Goal: Information Seeking & Learning: Learn about a topic

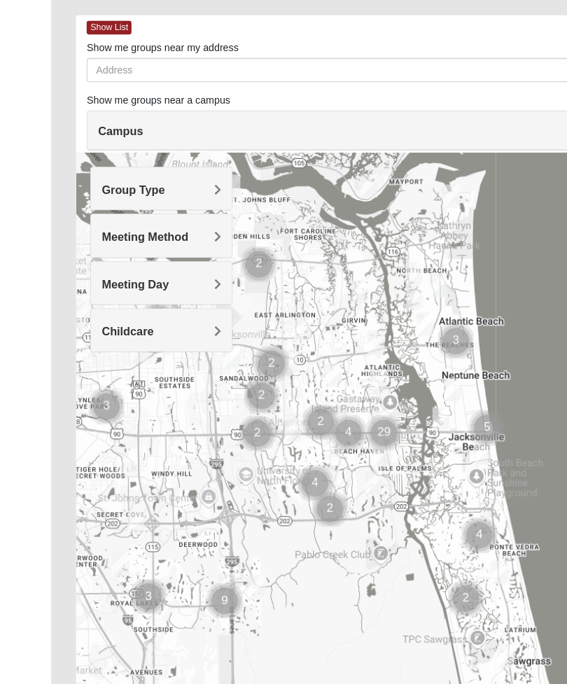
scroll to position [104, 0]
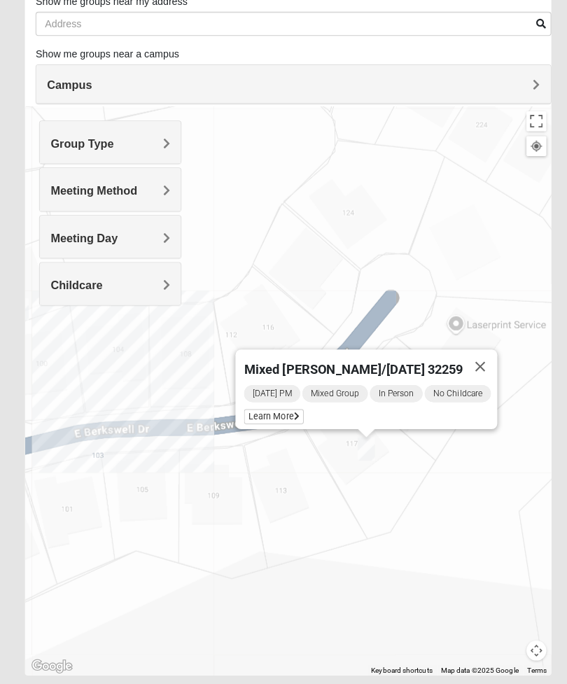
click at [285, 400] on div "[DATE] PM Mixed Group In Person No Childcare Learn More" at bounding box center [364, 400] width 249 height 45
click at [289, 406] on icon at bounding box center [292, 410] width 6 height 8
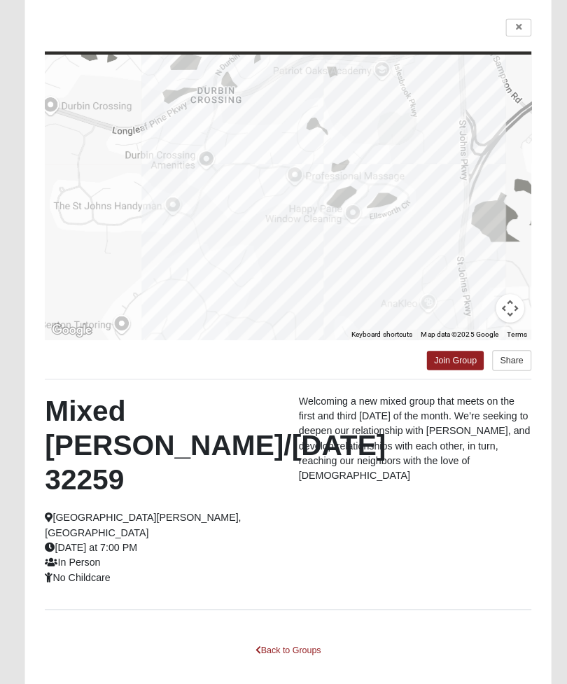
click at [510, 27] on icon at bounding box center [511, 26] width 6 height 8
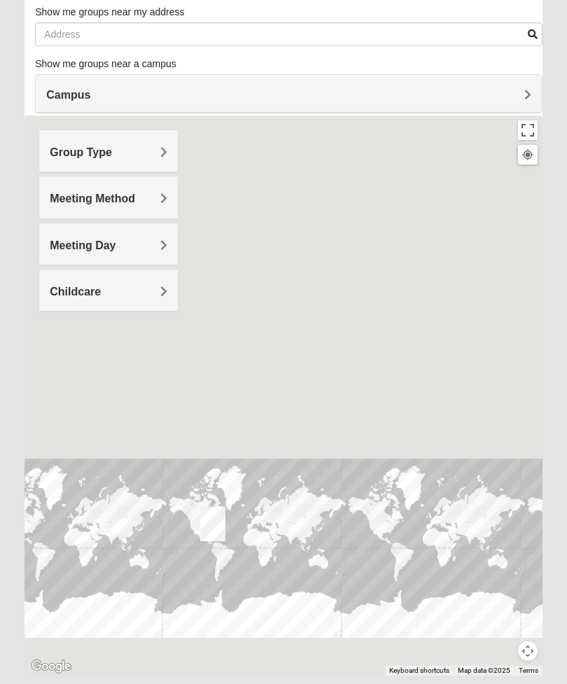
scroll to position [92, 0]
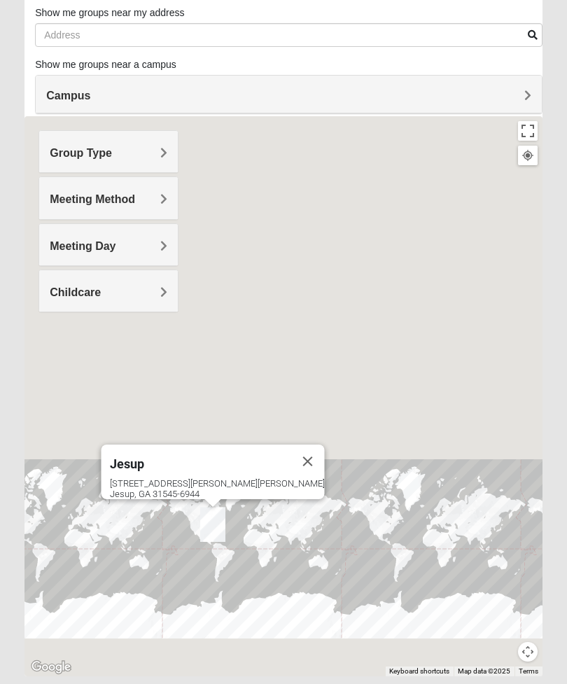
click at [291, 457] on button "Close" at bounding box center [308, 462] width 34 height 34
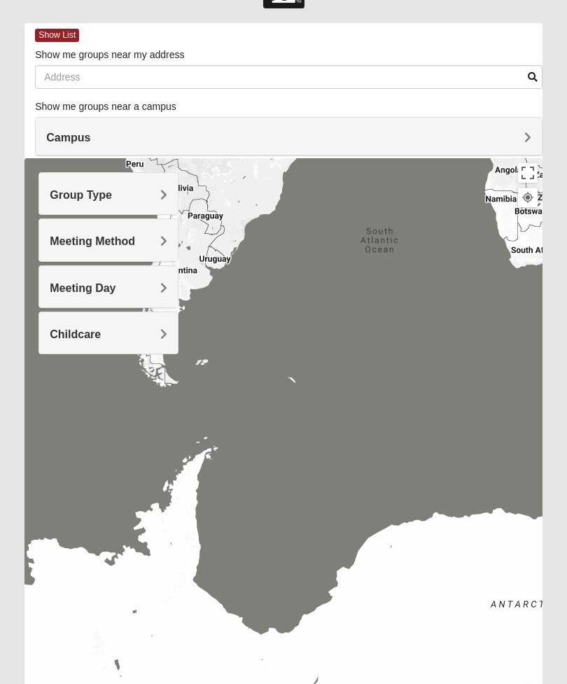
scroll to position [0, 0]
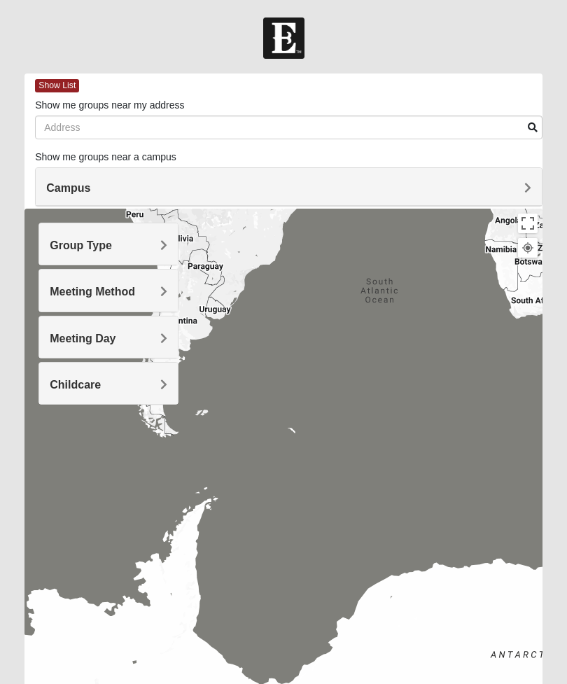
click at [154, 249] on h4 "Group Type" at bounding box center [109, 245] width 118 height 13
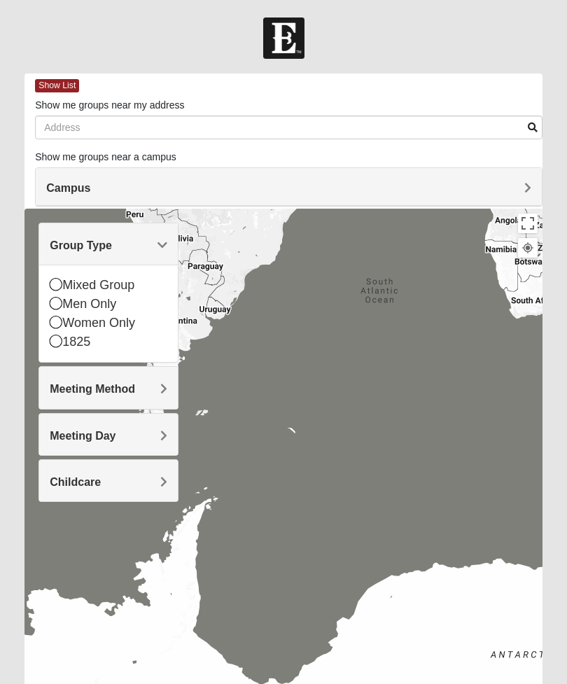
click at [127, 290] on div "Mixed Group" at bounding box center [109, 285] width 118 height 19
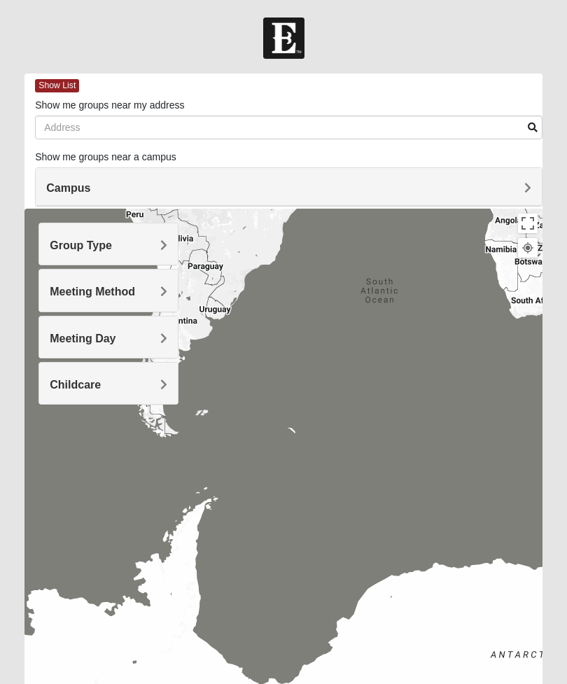
click at [153, 298] on div "Meeting Method" at bounding box center [108, 290] width 139 height 41
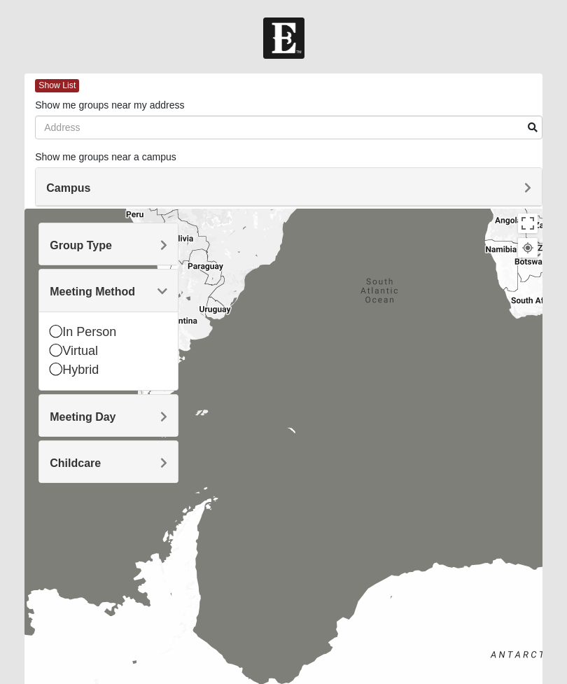
click at [121, 333] on div "In Person" at bounding box center [109, 332] width 118 height 19
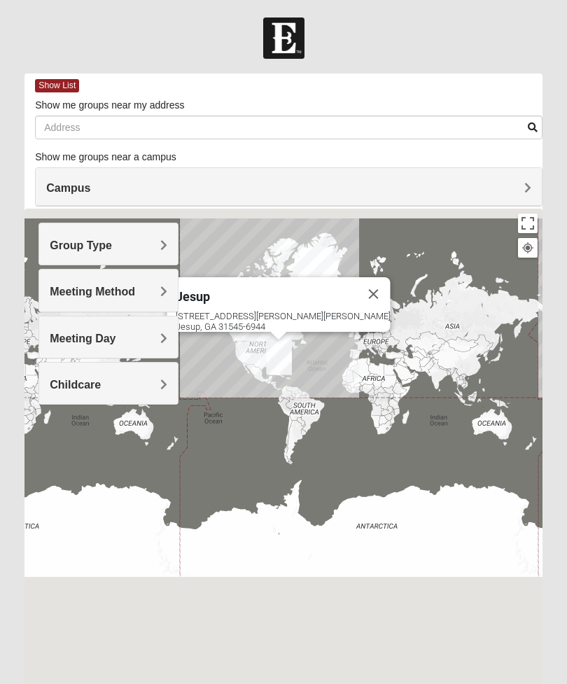
click at [90, 191] on span "Campus" at bounding box center [68, 188] width 44 height 12
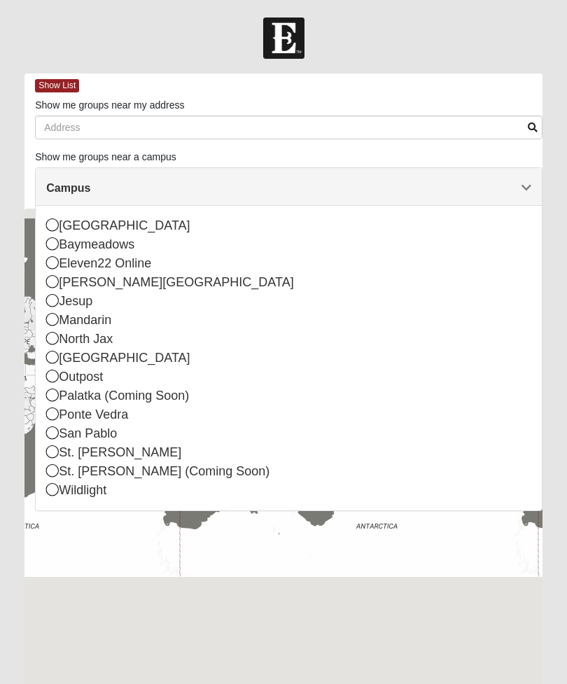
click at [86, 451] on div "St. [PERSON_NAME]" at bounding box center [288, 452] width 485 height 19
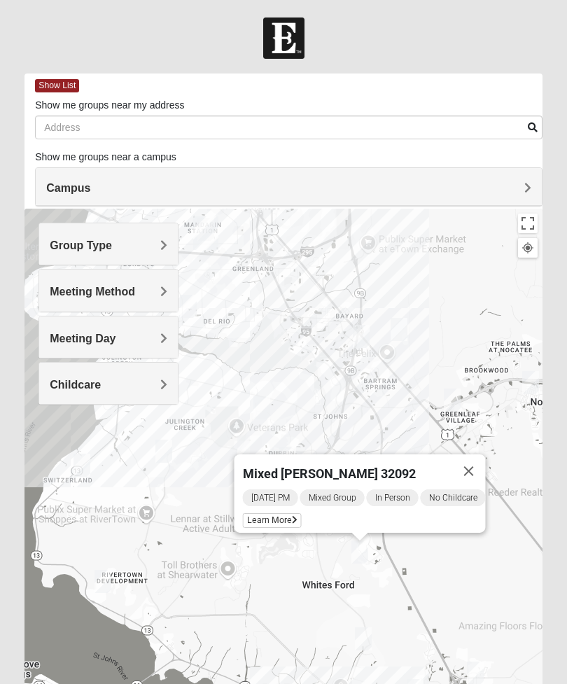
click at [279, 505] on div "[DATE] PM Mixed Group In Person No Childcare Learn More" at bounding box center [364, 510] width 243 height 45
click at [282, 520] on span "Learn More" at bounding box center [272, 520] width 59 height 15
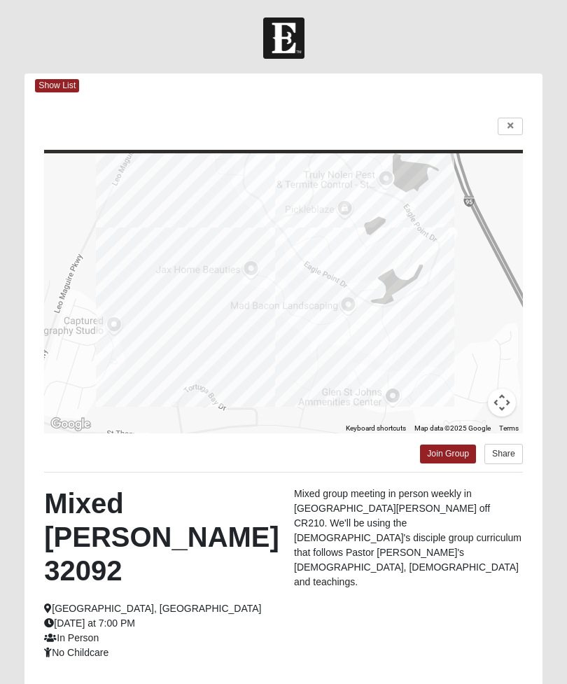
click at [512, 131] on link at bounding box center [510, 127] width 25 height 18
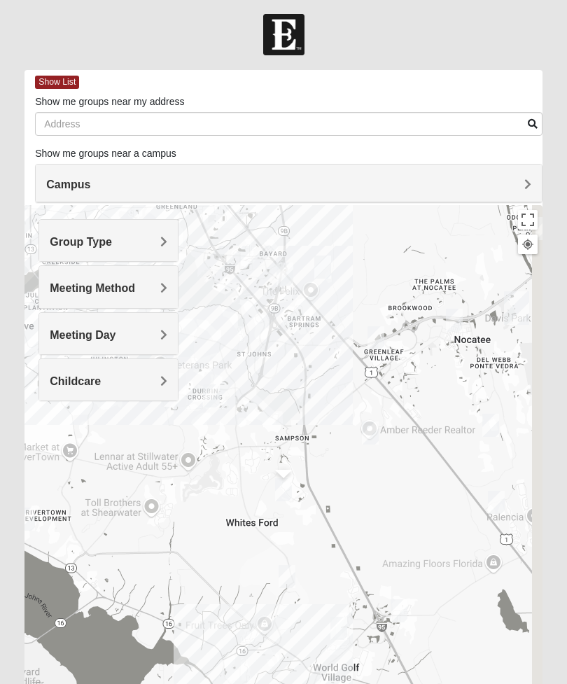
scroll to position [4, 0]
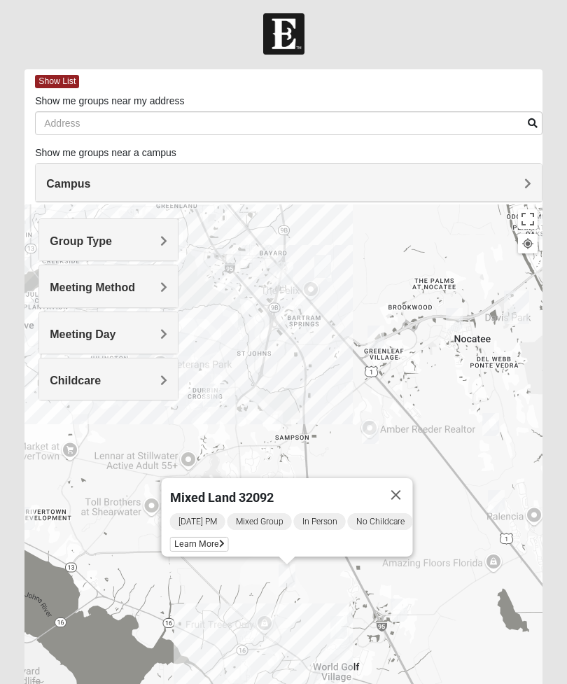
click at [216, 538] on span "Learn More" at bounding box center [199, 544] width 59 height 15
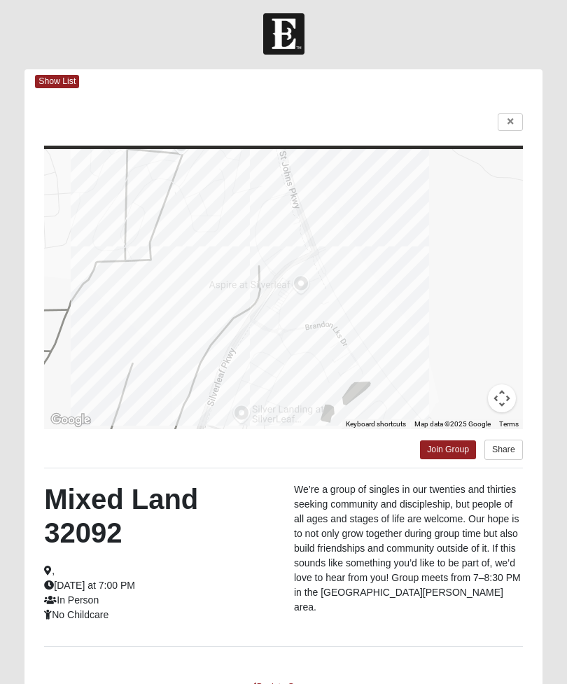
click at [514, 124] on link at bounding box center [510, 122] width 25 height 18
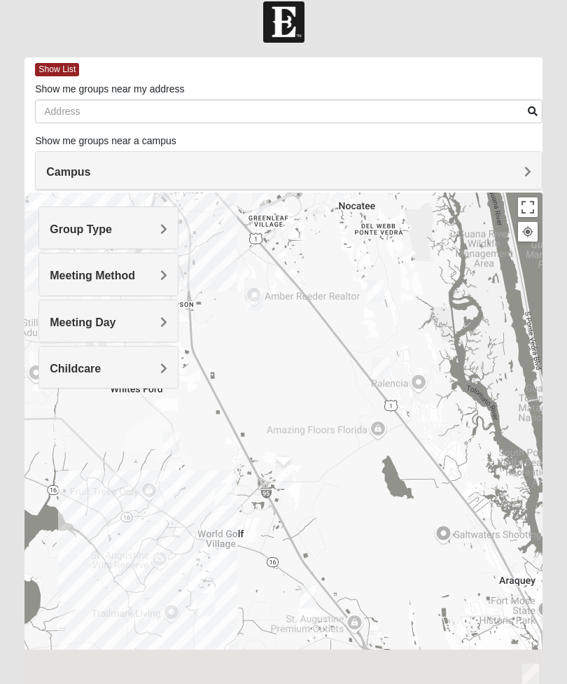
scroll to position [17, 0]
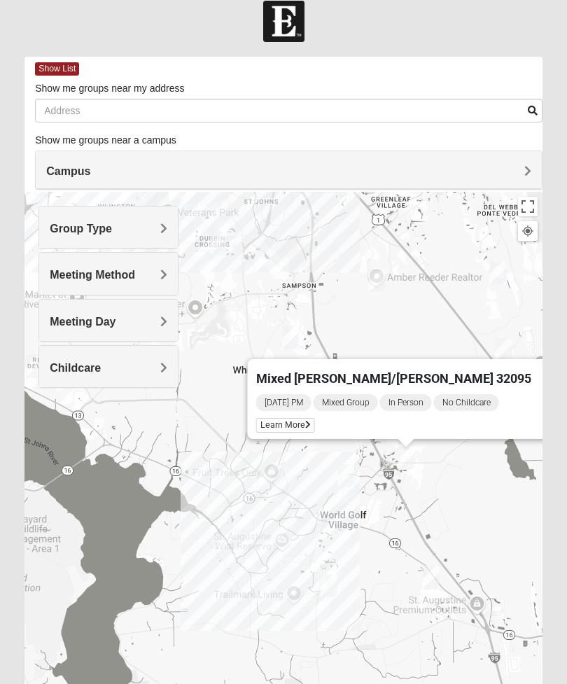
click at [311, 429] on icon at bounding box center [308, 425] width 6 height 8
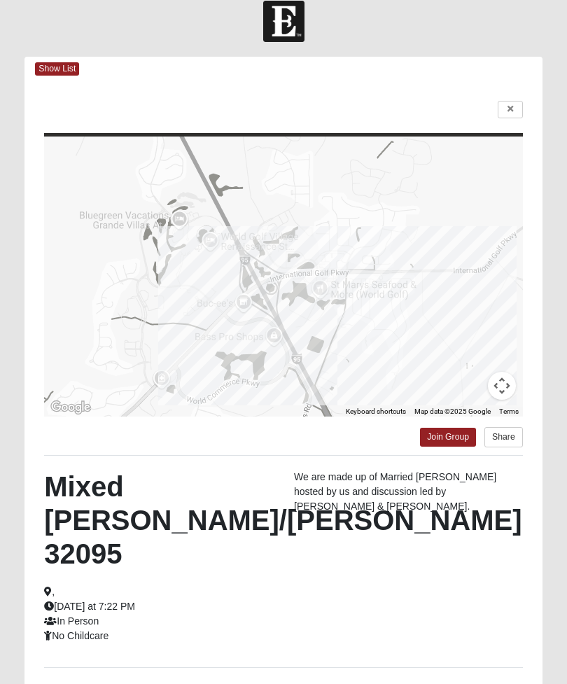
click at [518, 109] on link at bounding box center [510, 110] width 25 height 18
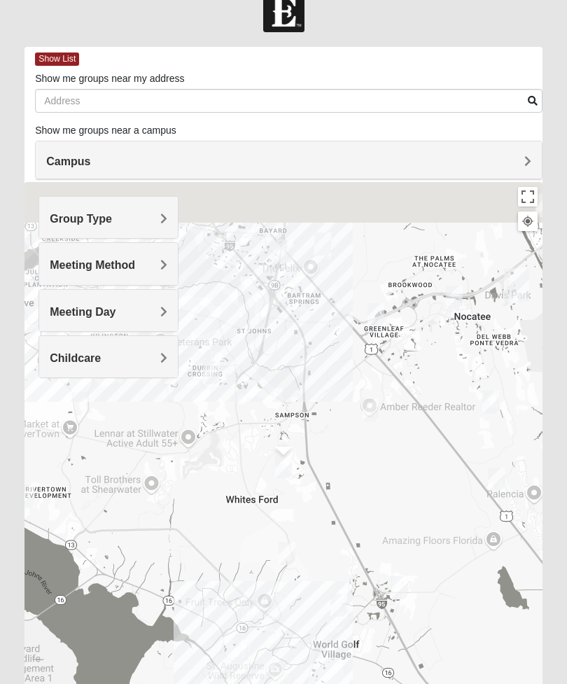
scroll to position [28, 0]
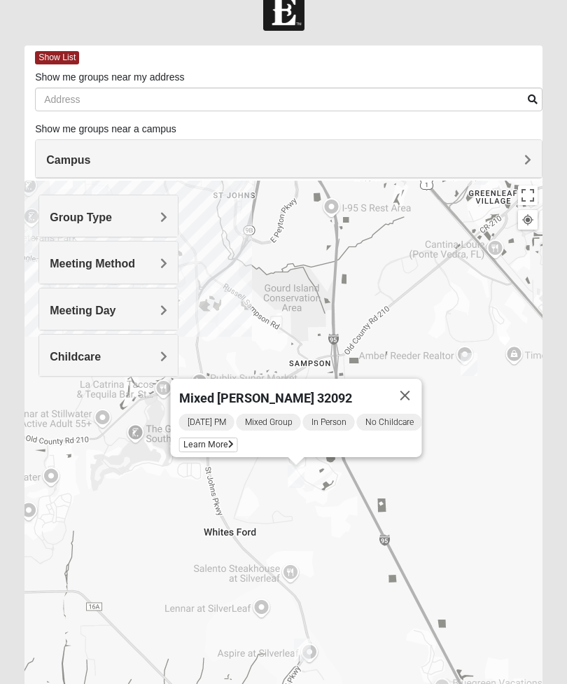
click at [226, 445] on span "Learn More" at bounding box center [208, 445] width 59 height 15
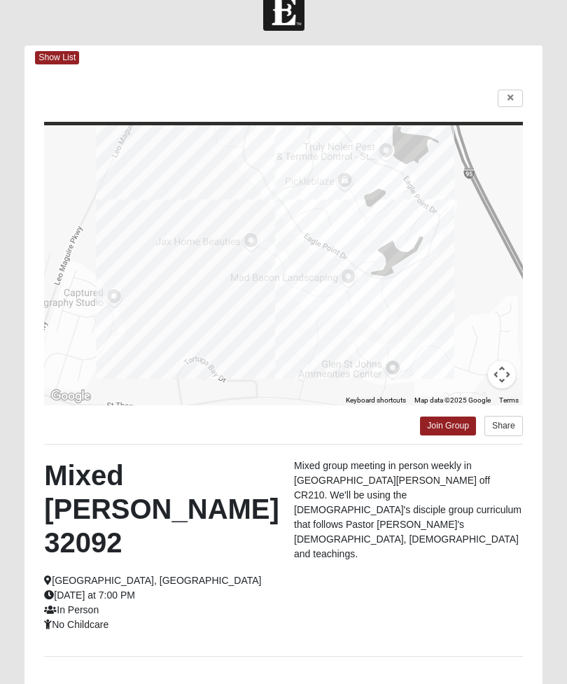
click at [509, 102] on icon at bounding box center [511, 98] width 6 height 8
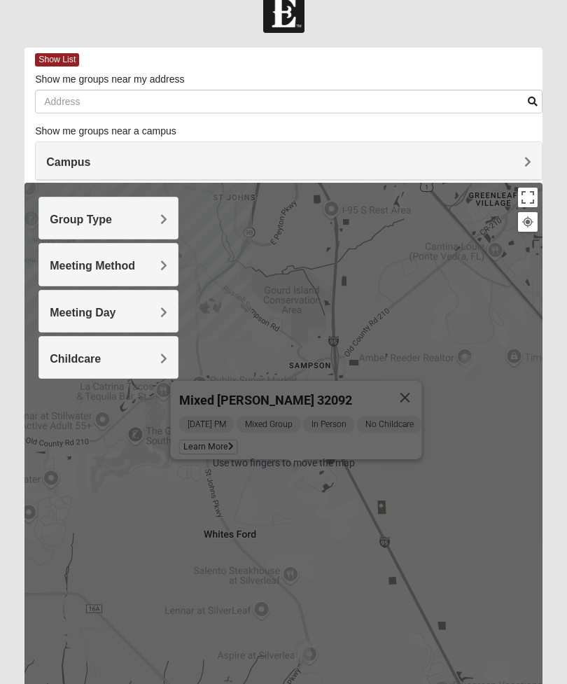
scroll to position [39, 0]
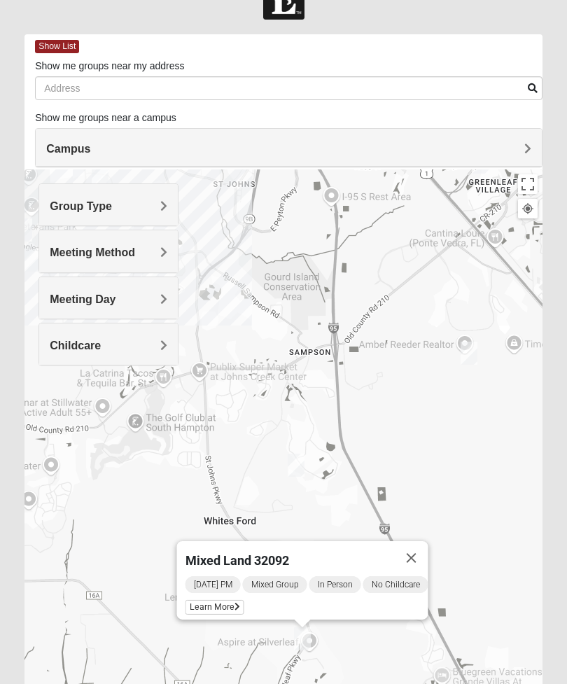
click at [232, 593] on span "[DATE] PM" at bounding box center [213, 584] width 55 height 17
click at [237, 607] on icon at bounding box center [238, 607] width 6 height 8
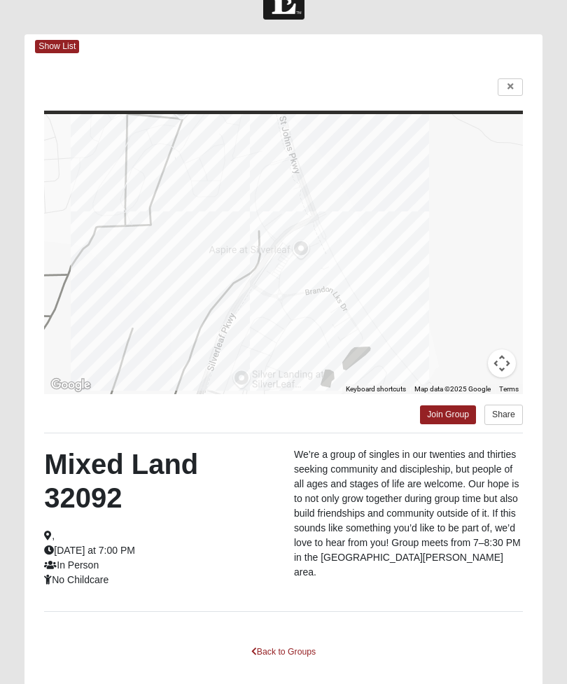
click at [544, 343] on div "Show List Loading Groups Keywords Filter Additional Filters Campus Arlington Ba…" at bounding box center [283, 363] width 539 height 658
click at [300, 656] on link "Back to Groups" at bounding box center [283, 653] width 83 height 22
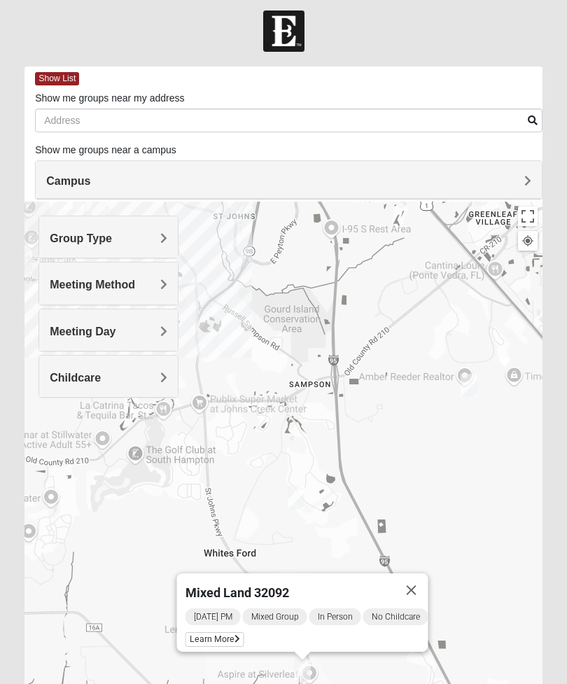
scroll to position [0, 0]
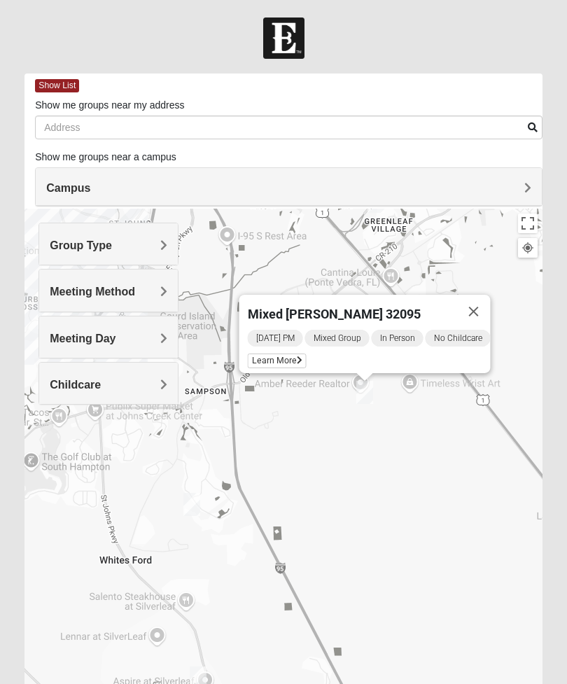
click at [290, 359] on span "Learn More" at bounding box center [277, 361] width 59 height 15
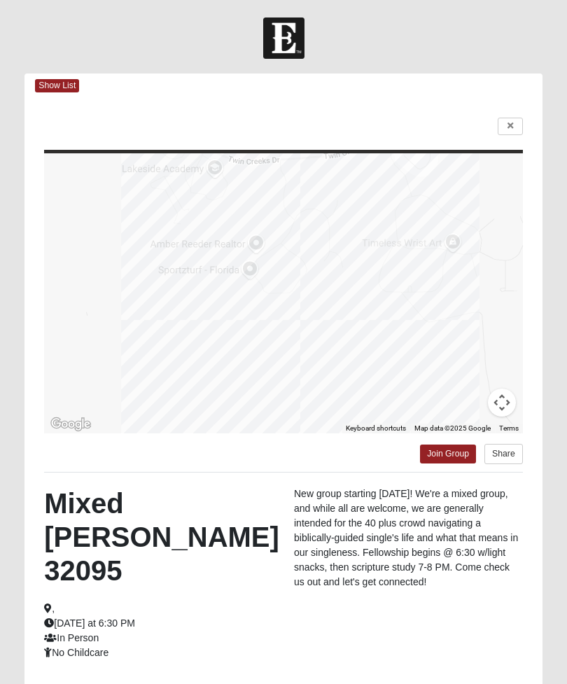
click at [511, 126] on icon at bounding box center [511, 126] width 6 height 8
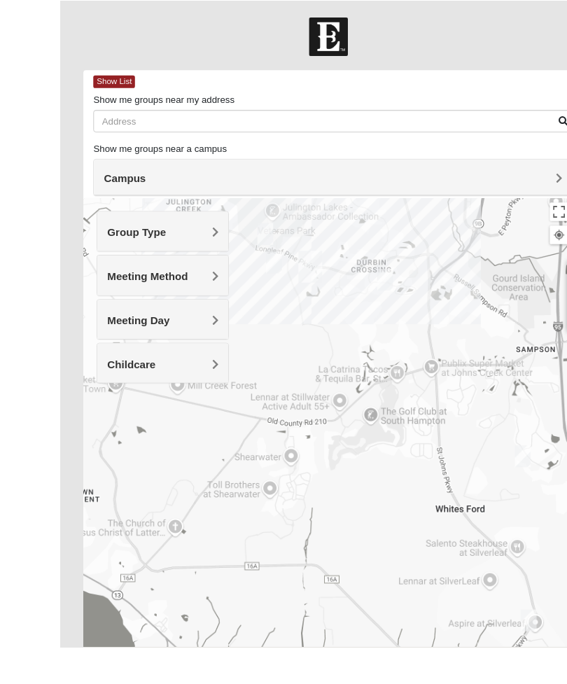
scroll to position [27, 0]
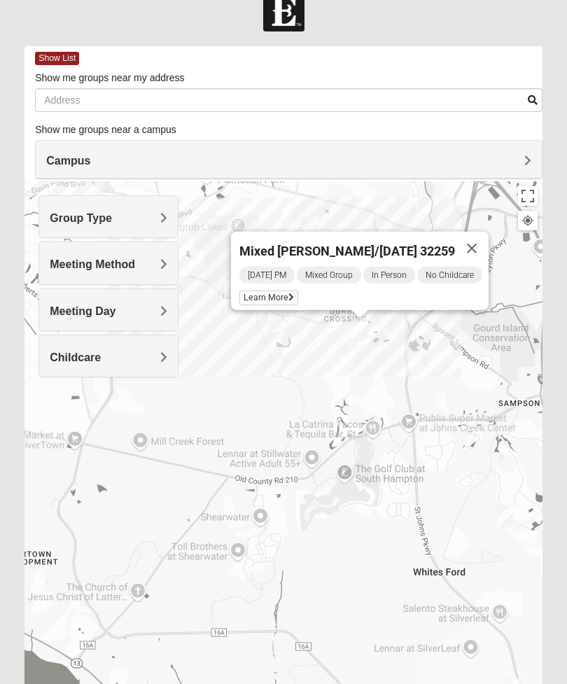
click at [279, 296] on span "Learn More" at bounding box center [269, 298] width 59 height 15
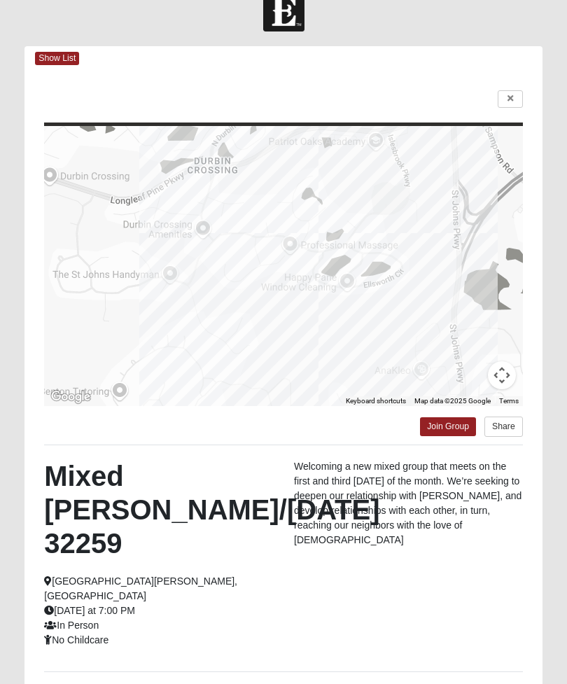
click at [505, 107] on link at bounding box center [510, 99] width 25 height 18
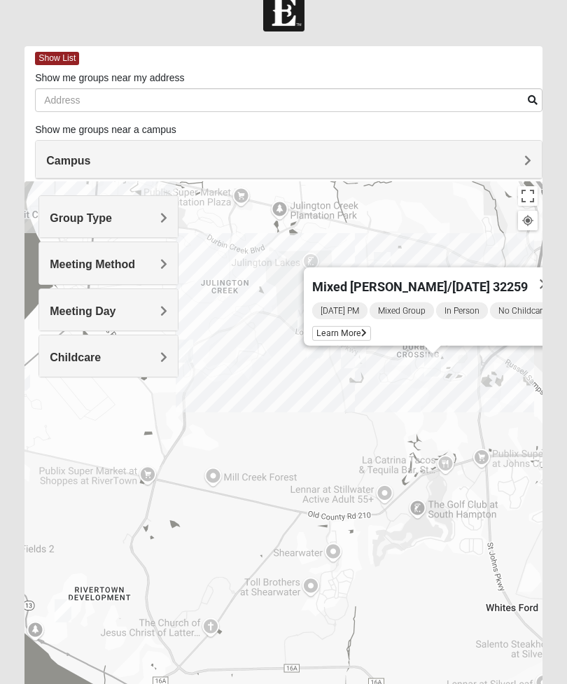
click at [357, 427] on div "Mixed Pline/Wednesday 32259 Wednesday PM Mixed Group In Person No Childcare Lea…" at bounding box center [284, 461] width 518 height 560
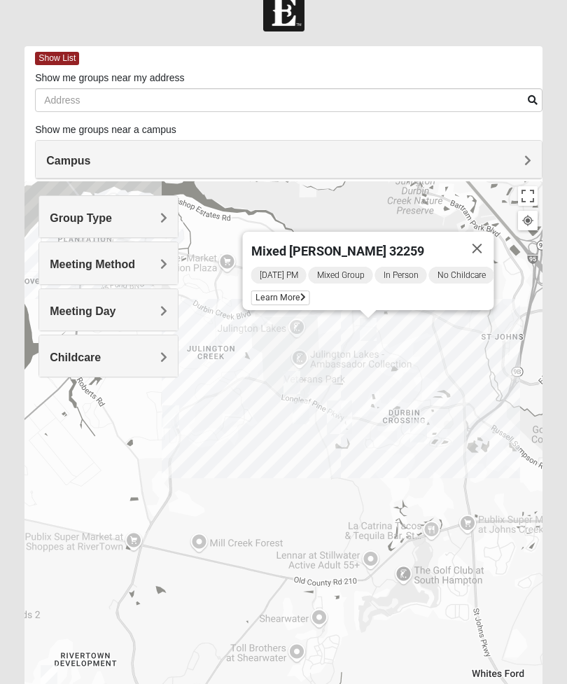
click at [297, 294] on span "Learn More" at bounding box center [280, 298] width 59 height 15
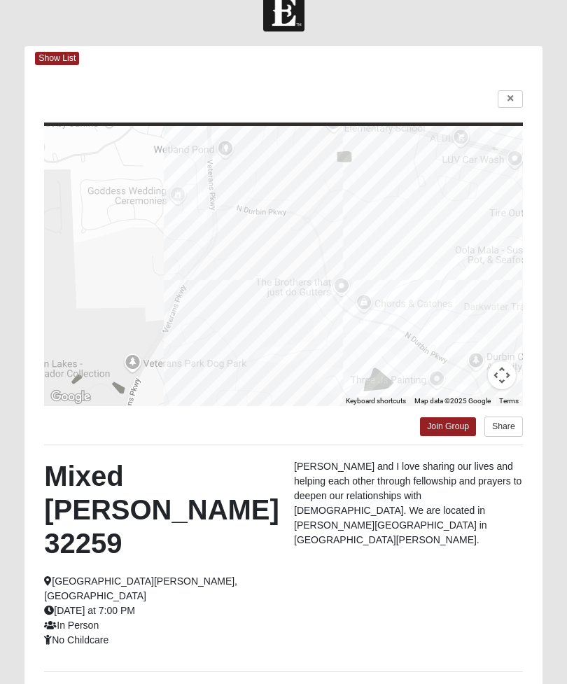
click at [511, 99] on icon at bounding box center [511, 99] width 6 height 8
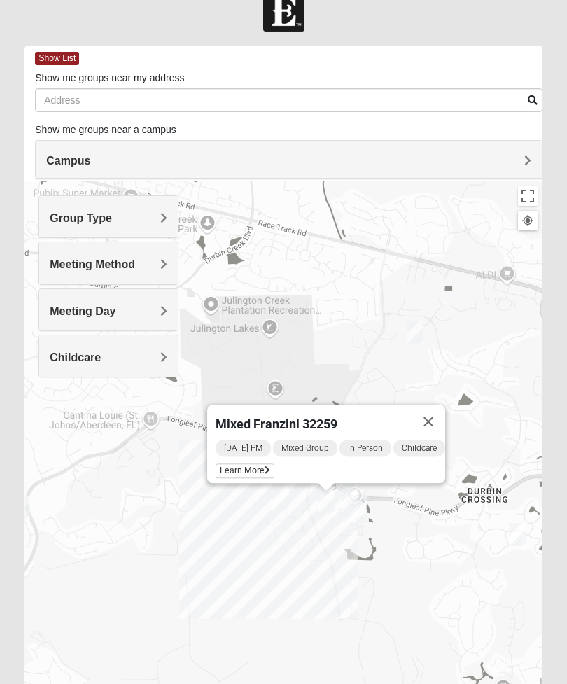
click at [434, 419] on button "Close" at bounding box center [429, 422] width 34 height 34
click at [258, 465] on span "Learn More" at bounding box center [245, 471] width 59 height 15
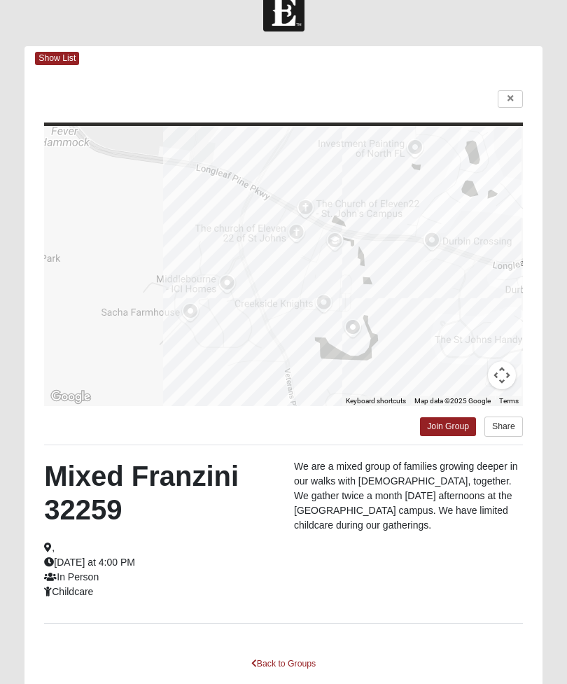
click at [507, 104] on link at bounding box center [510, 99] width 25 height 18
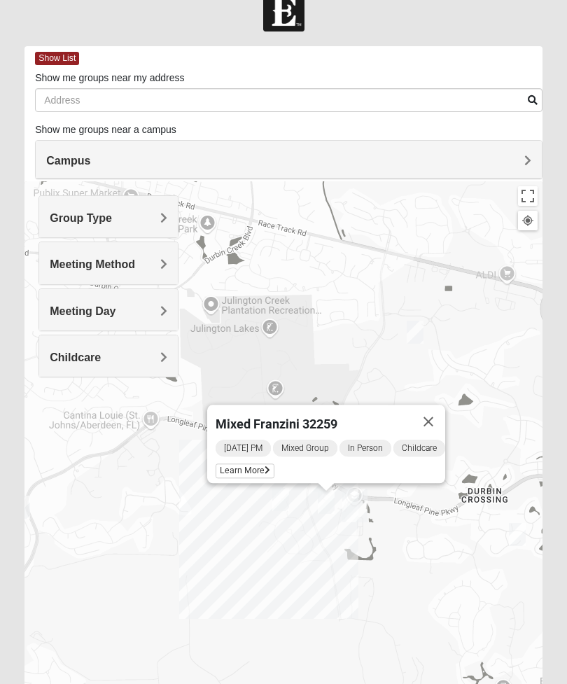
click at [438, 534] on div "Mixed Franzini 32259 Sunday PM Mixed Group In Person Childcare Learn More" at bounding box center [284, 461] width 518 height 560
click at [434, 418] on button "Close" at bounding box center [429, 422] width 34 height 34
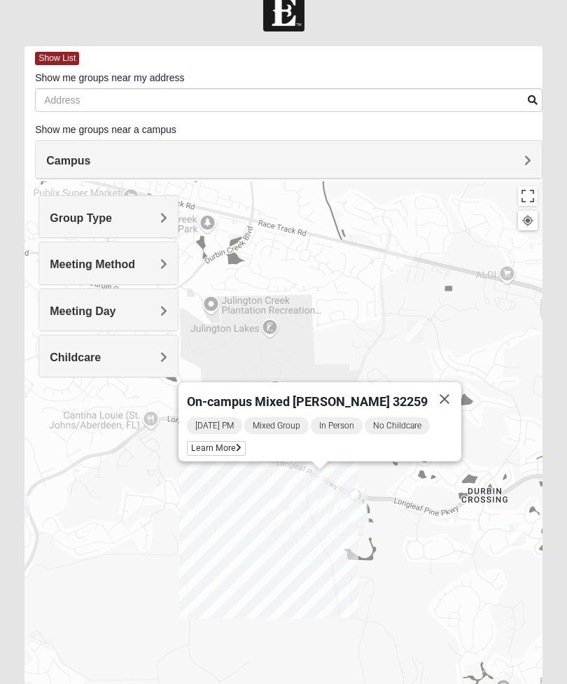
click at [246, 443] on span "Learn More" at bounding box center [216, 448] width 59 height 15
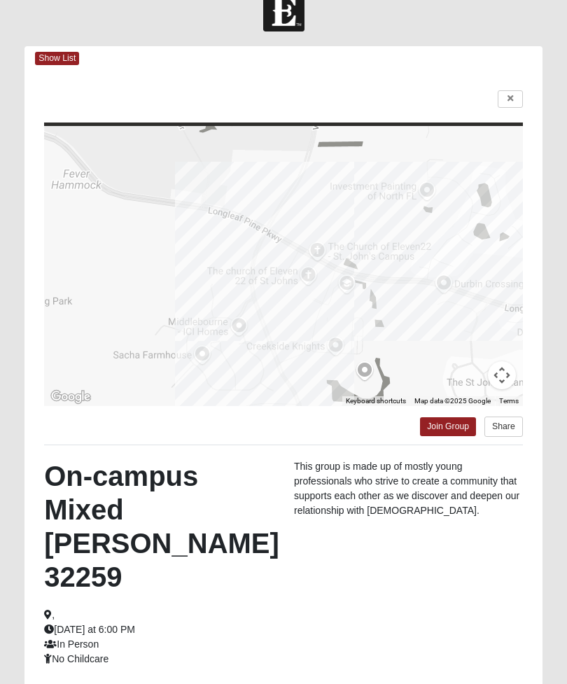
click at [513, 106] on link at bounding box center [510, 99] width 25 height 18
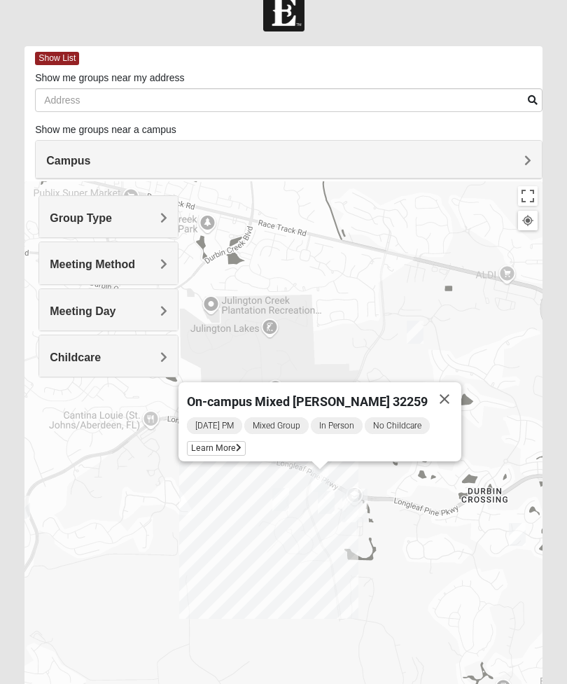
click at [478, 368] on div "On-campus Mixed Galloway 32259 Friday PM Mixed Group In Person No Childcare Lea…" at bounding box center [284, 461] width 518 height 560
click at [428, 401] on button "Close" at bounding box center [445, 399] width 34 height 34
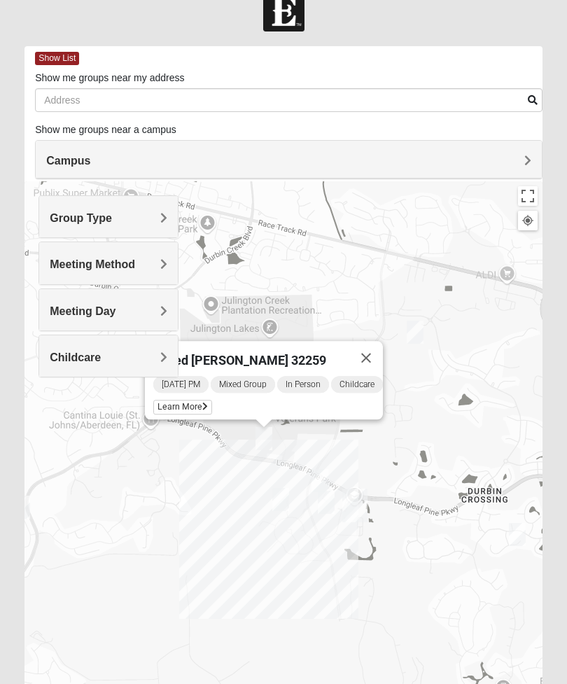
click at [199, 405] on span "Learn More" at bounding box center [182, 407] width 59 height 15
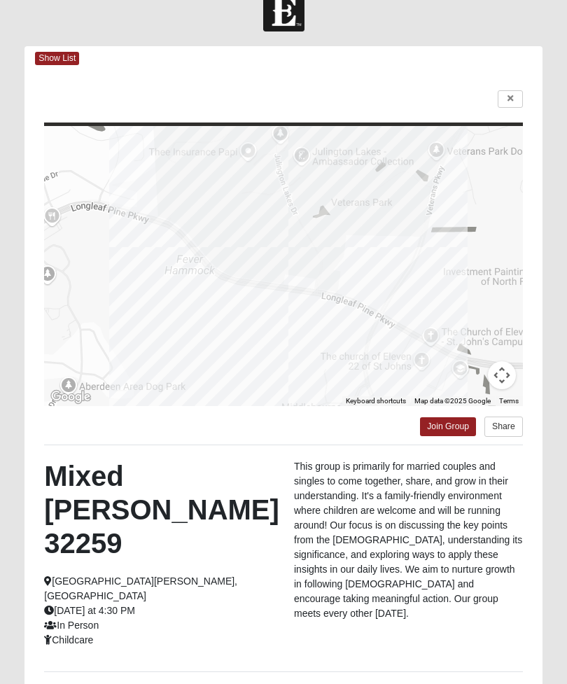
click at [510, 100] on icon at bounding box center [511, 99] width 6 height 8
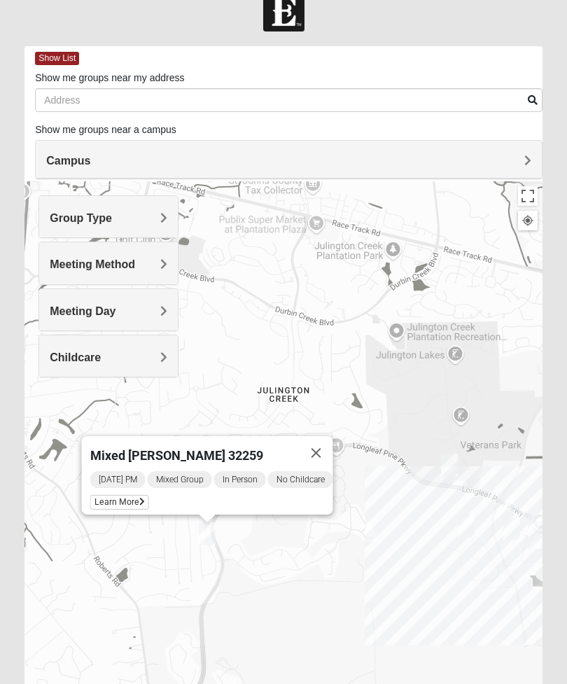
click at [127, 491] on div "[DATE] PM Mixed Group In Person No Childcare Learn More" at bounding box center [211, 492] width 243 height 45
click at [130, 501] on span "Learn More" at bounding box center [119, 502] width 59 height 15
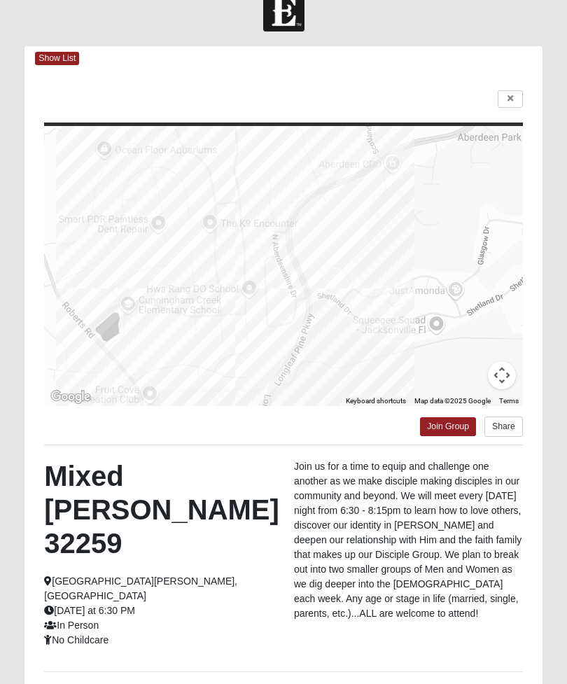
click at [511, 100] on icon at bounding box center [511, 99] width 6 height 8
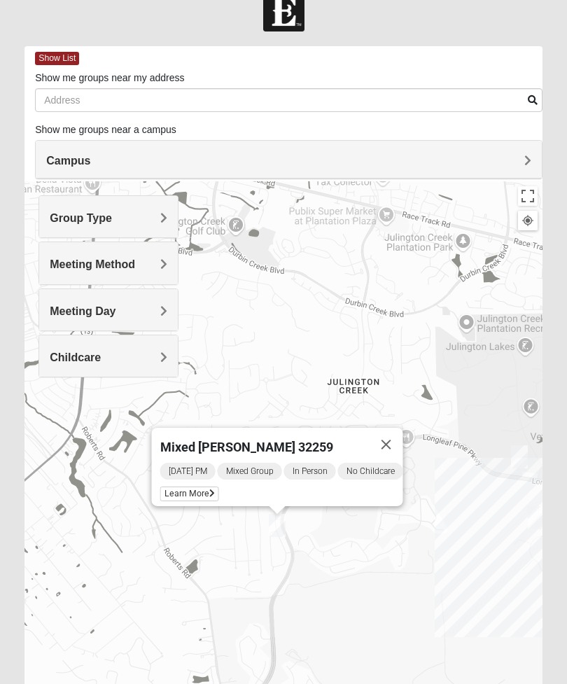
click at [399, 446] on button "Close" at bounding box center [387, 445] width 34 height 34
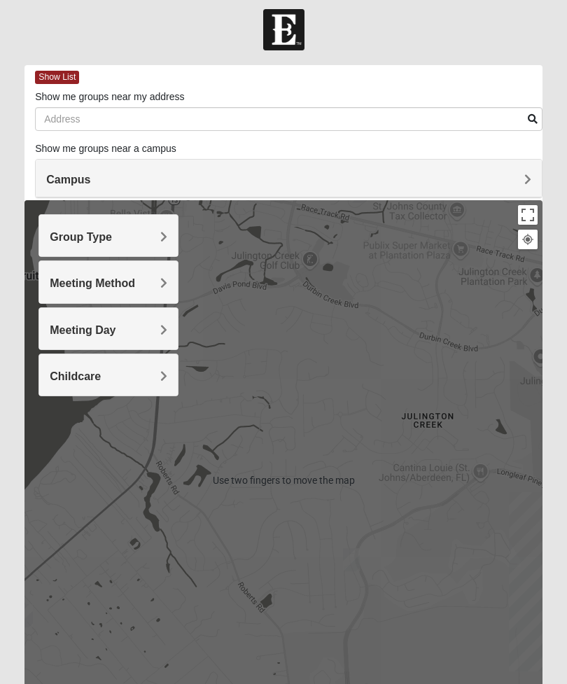
scroll to position [0, 0]
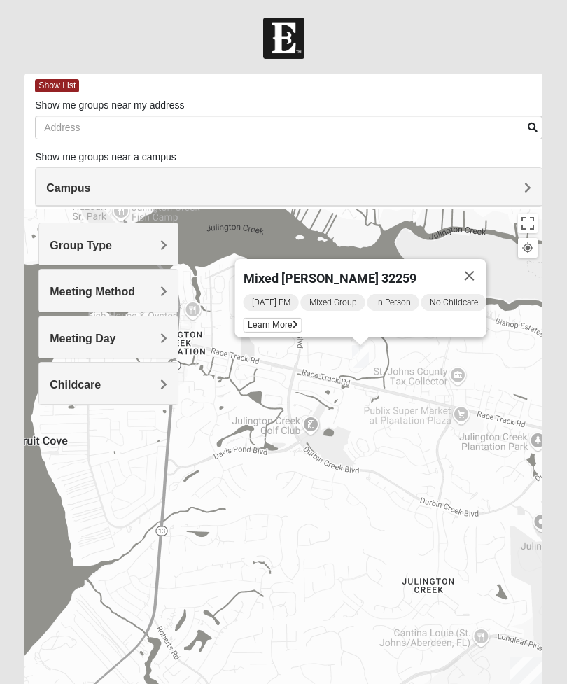
click at [477, 322] on div "[DATE] PM Mixed Group In Person No Childcare Learn More" at bounding box center [365, 315] width 243 height 45
click at [282, 318] on span "Learn More" at bounding box center [273, 325] width 59 height 15
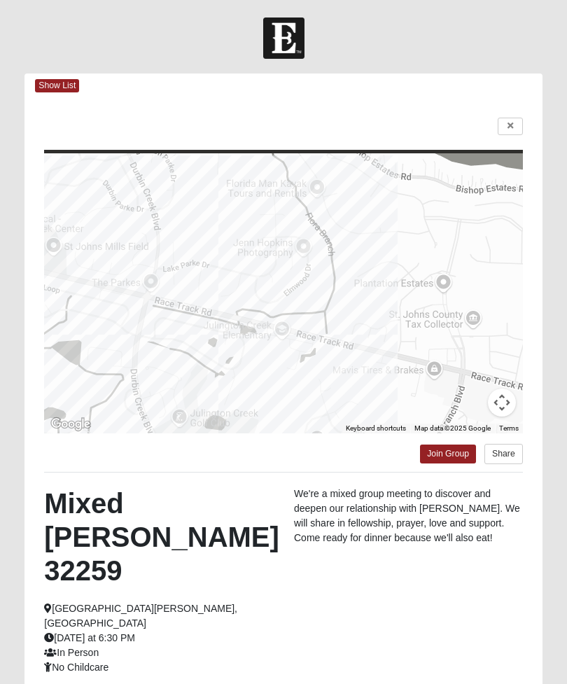
click at [505, 129] on link at bounding box center [510, 127] width 25 height 18
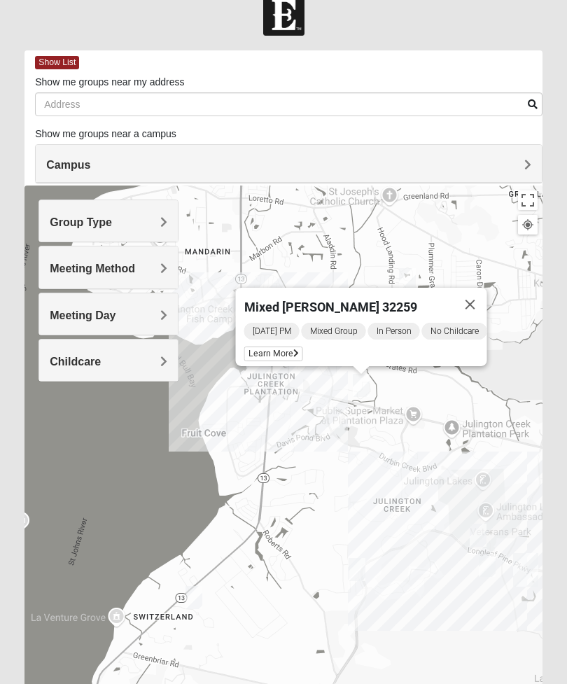
scroll to position [25, 0]
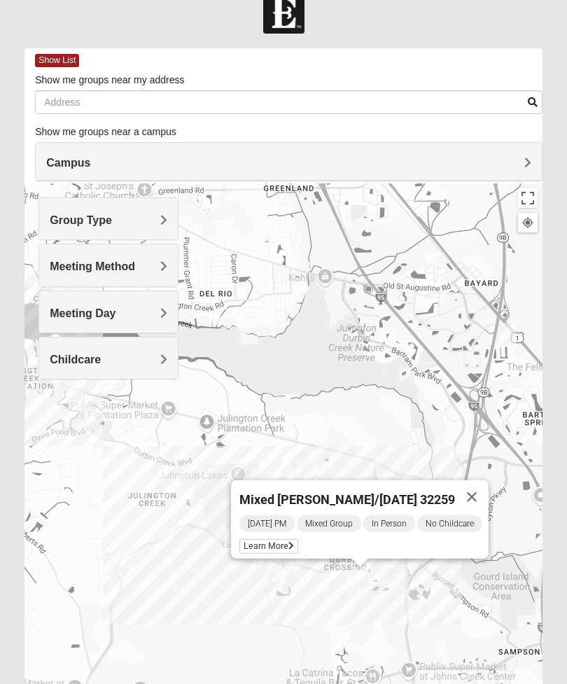
click at [279, 541] on span "Learn More" at bounding box center [269, 546] width 59 height 15
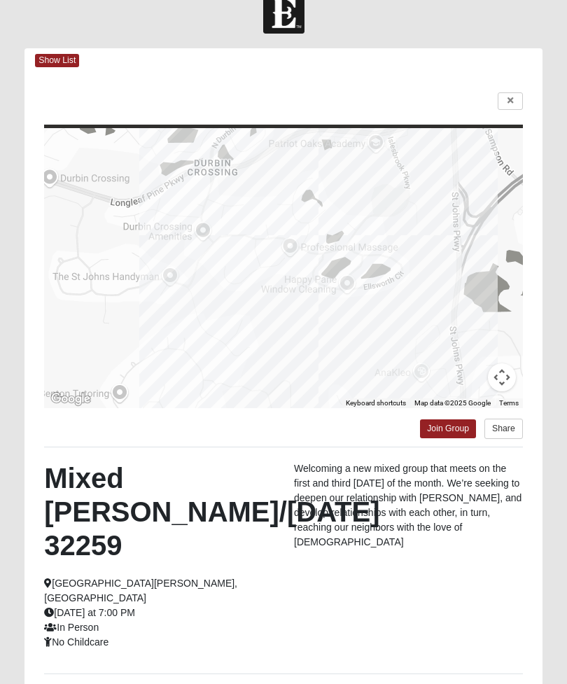
click at [515, 105] on link at bounding box center [510, 101] width 25 height 18
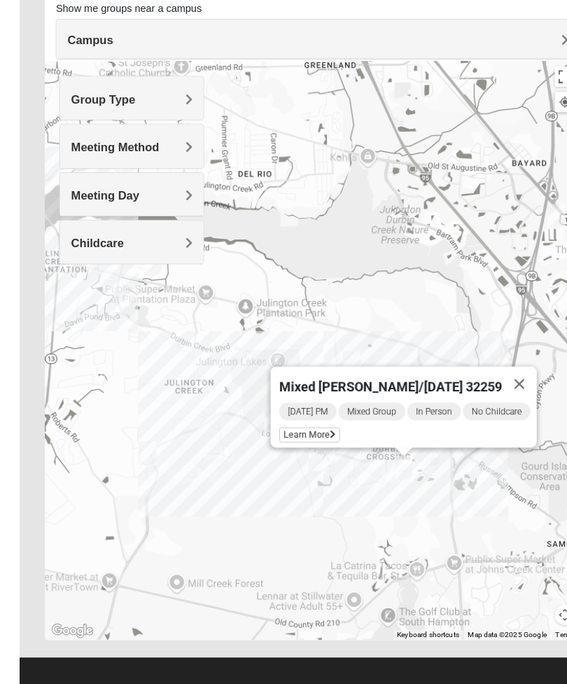
scroll to position [129, 0]
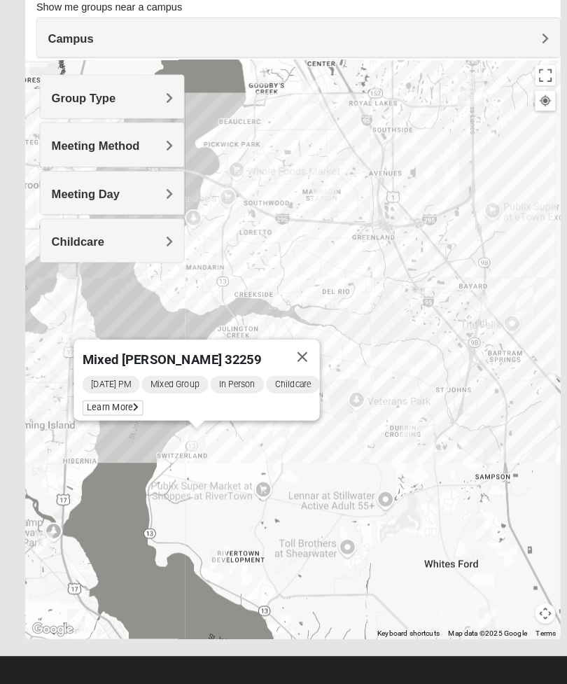
click at [124, 409] on span "Learn More" at bounding box center [109, 416] width 59 height 15
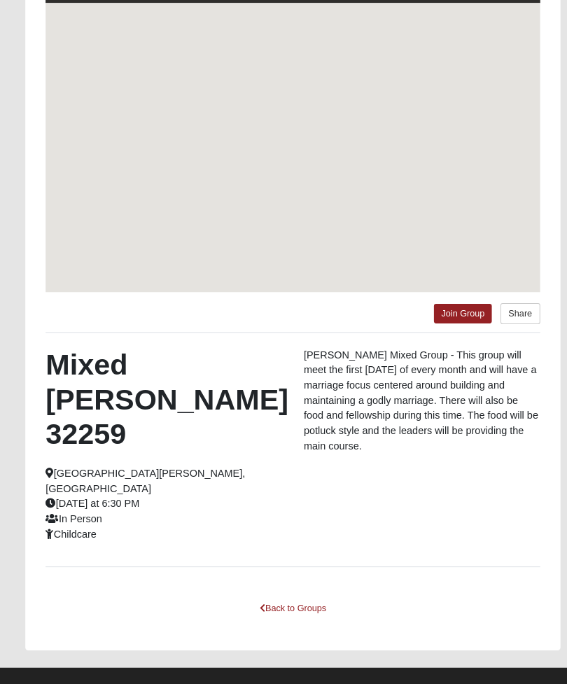
scroll to position [99, 0]
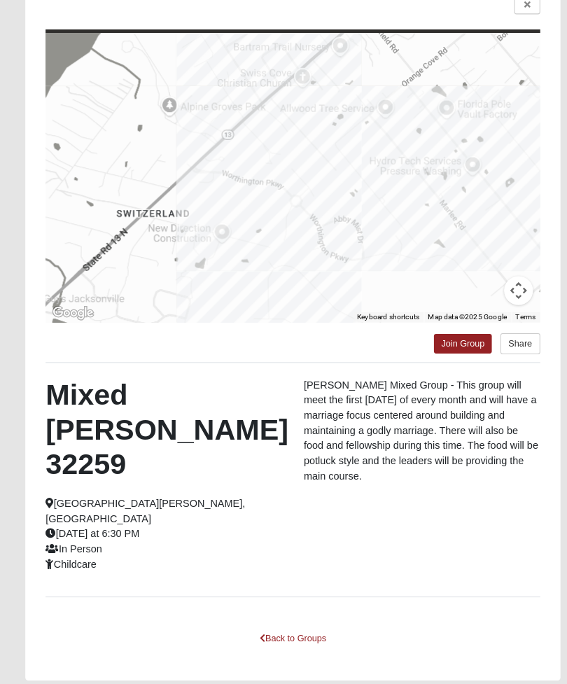
click at [310, 630] on link "Back to Groups" at bounding box center [283, 641] width 83 height 22
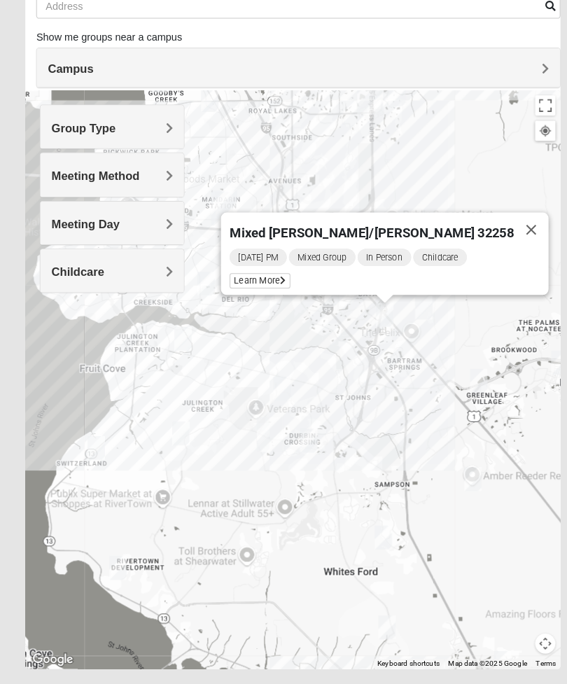
click at [282, 286] on span "Learn More" at bounding box center [252, 293] width 59 height 15
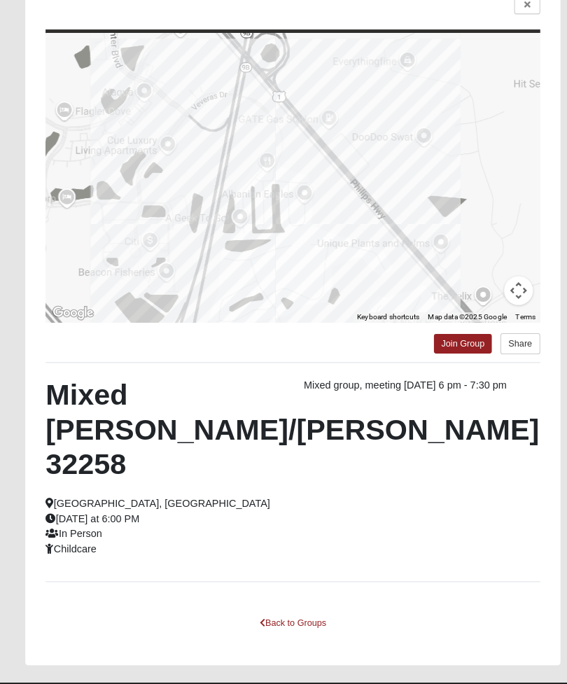
click at [291, 615] on link "Back to Groups" at bounding box center [283, 626] width 83 height 22
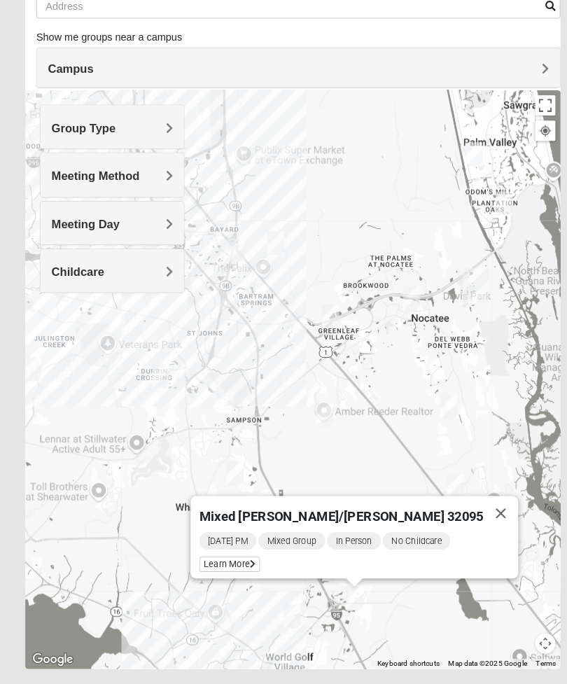
click at [252, 561] on span "Learn More" at bounding box center [222, 568] width 59 height 15
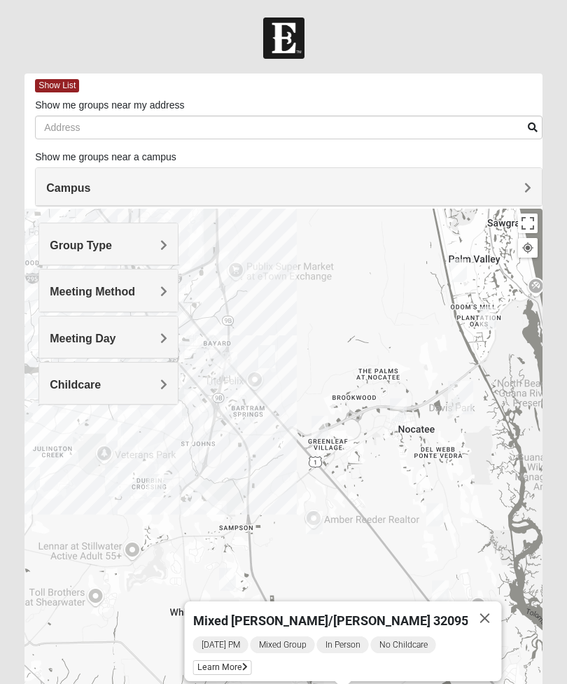
scroll to position [121, 0]
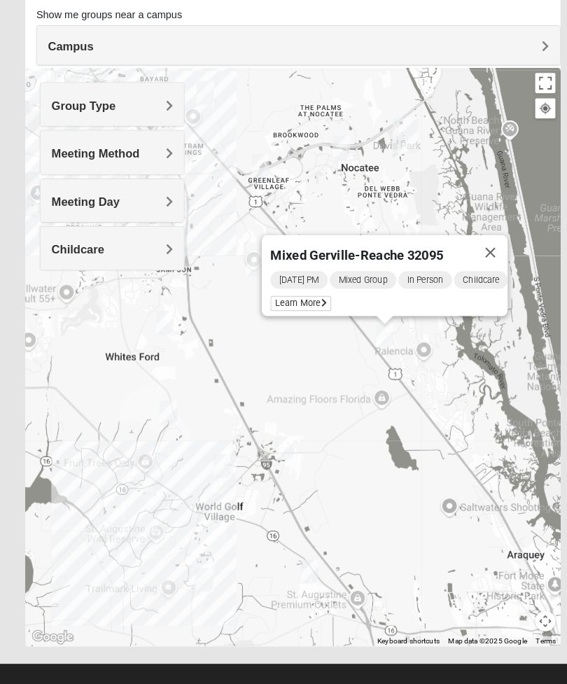
click at [305, 310] on span "Learn More" at bounding box center [291, 315] width 59 height 15
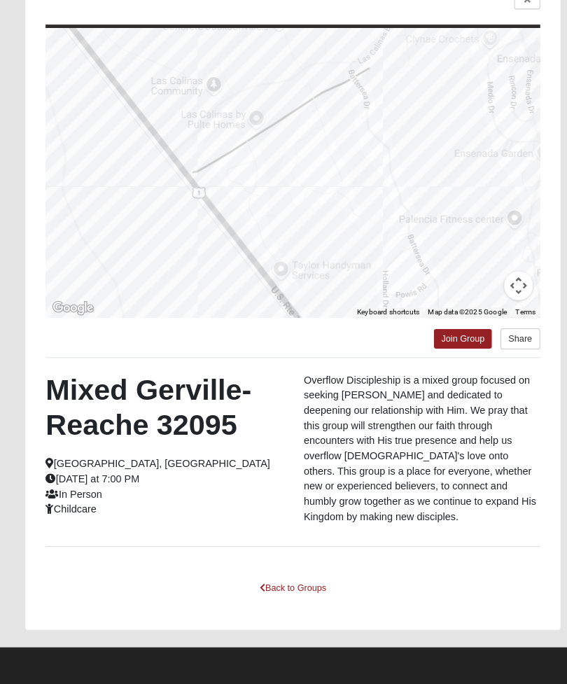
click at [509, 13] on link at bounding box center [510, 22] width 25 height 18
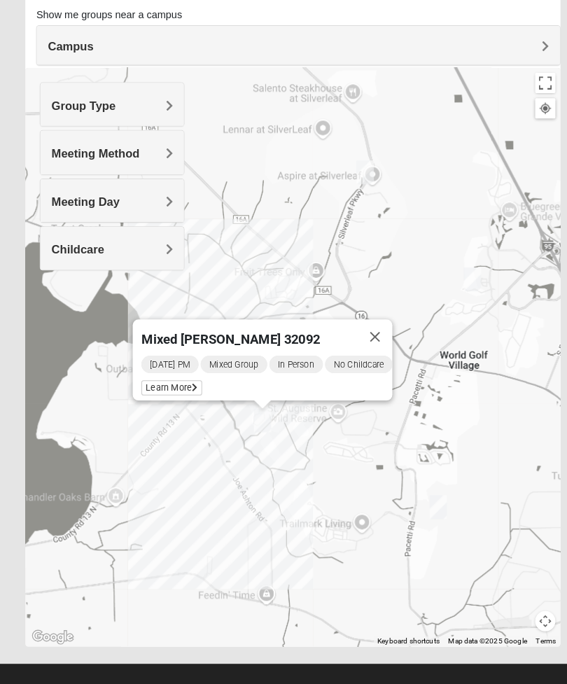
click at [180, 393] on span "Learn More" at bounding box center [166, 397] width 59 height 15
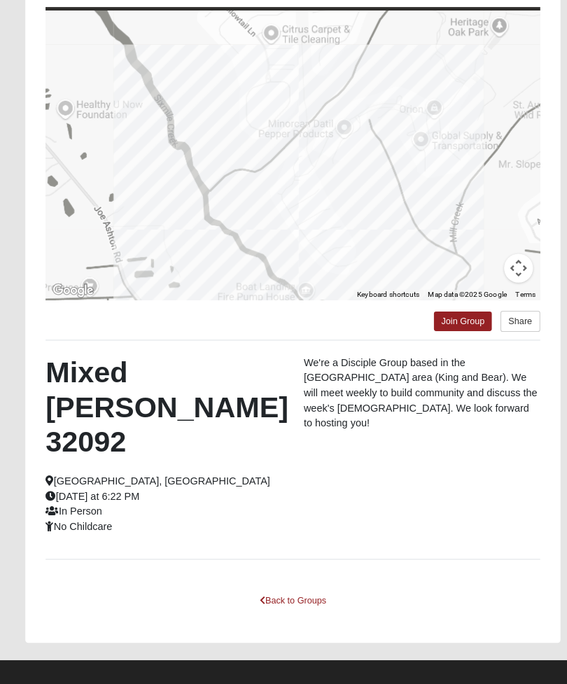
click at [507, 10] on link at bounding box center [510, 5] width 25 height 18
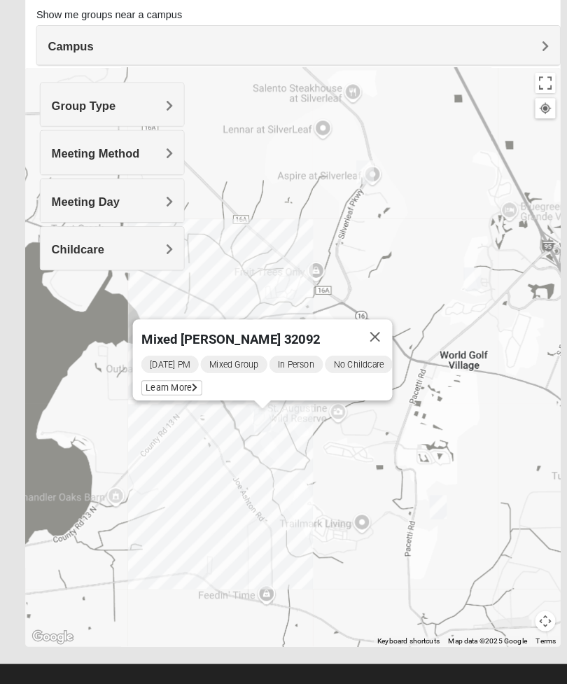
click at [363, 354] on button "Close" at bounding box center [364, 348] width 34 height 34
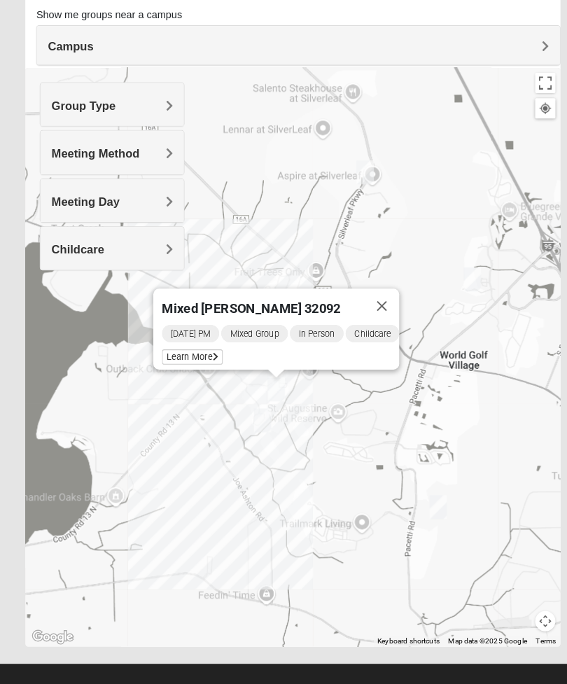
click at [198, 361] on span "Learn More" at bounding box center [186, 367] width 59 height 15
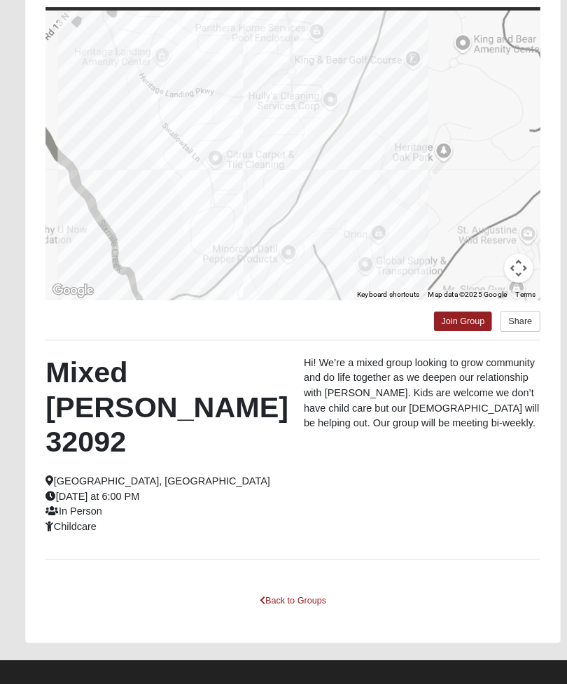
click at [511, 12] on link at bounding box center [510, 5] width 25 height 18
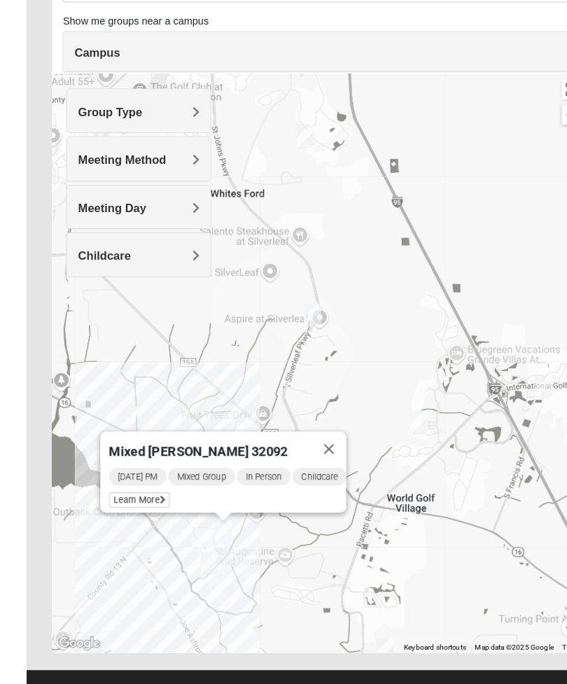
scroll to position [134, 0]
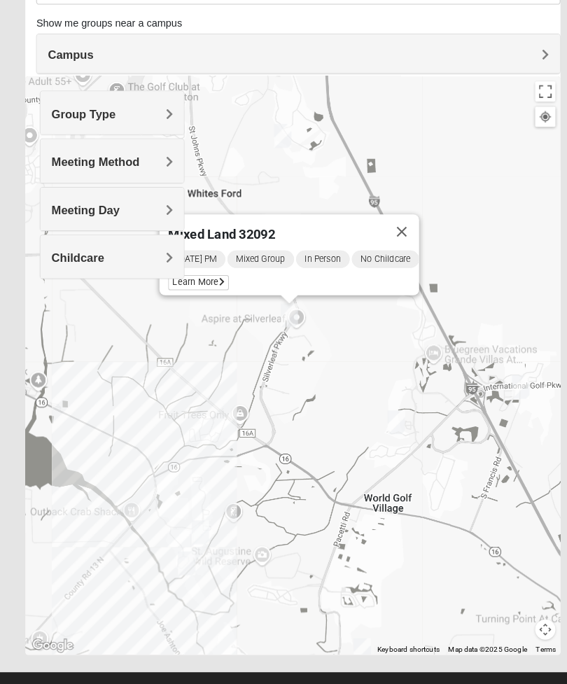
click at [214, 268] on span "Learn More" at bounding box center [192, 274] width 59 height 15
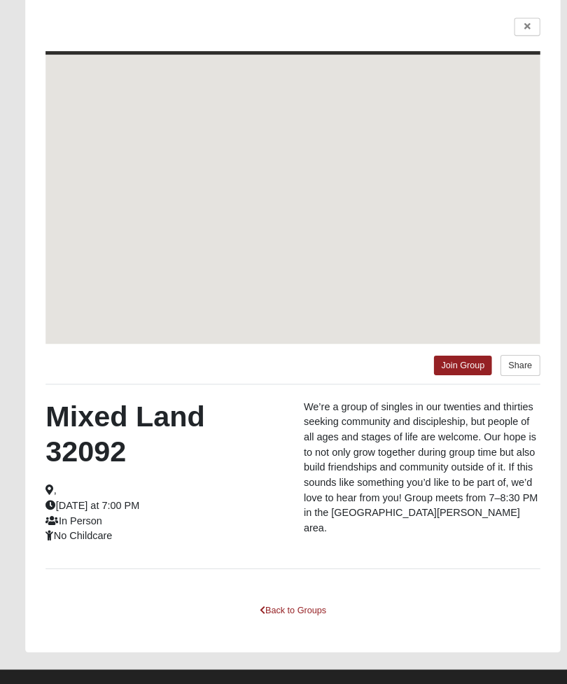
scroll to position [99, 0]
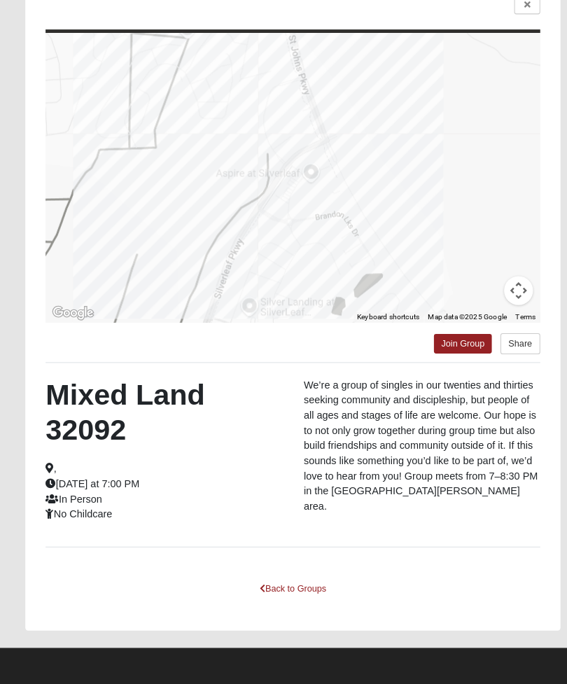
click at [512, 22] on icon at bounding box center [511, 26] width 6 height 8
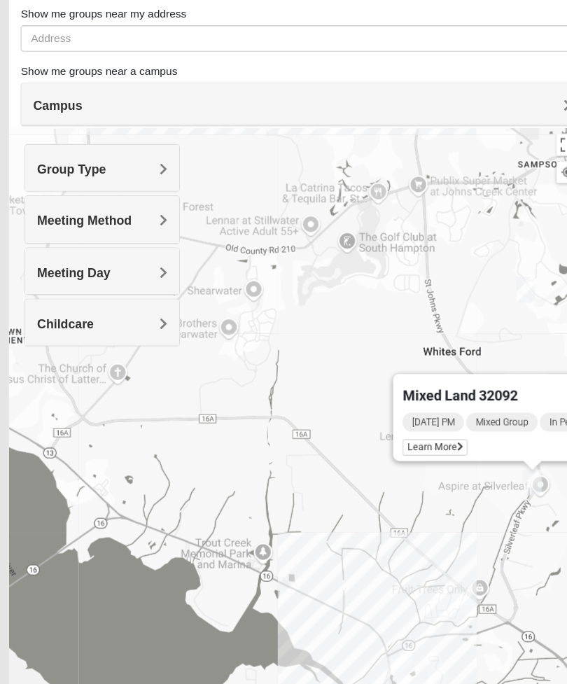
scroll to position [85, 0]
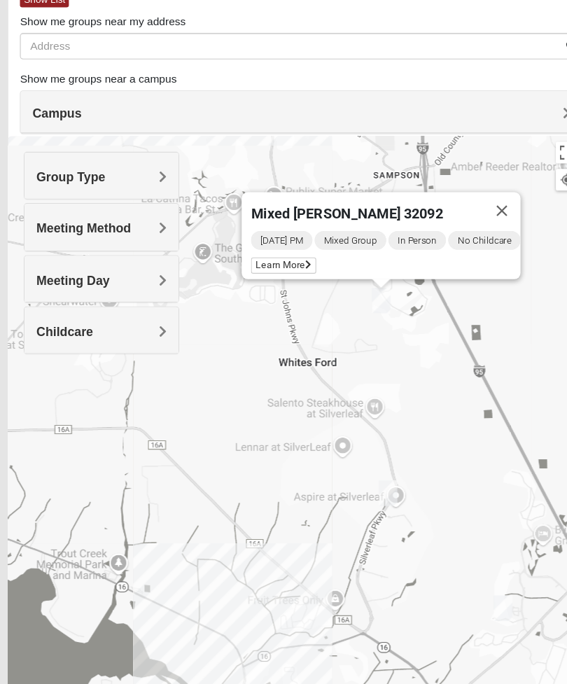
click at [261, 228] on div "[DATE] PM Mixed Group In Person No Childcare Learn More" at bounding box center [365, 229] width 243 height 45
click at [267, 240] on span "Learn More" at bounding box center [273, 240] width 59 height 15
